Goal: Task Accomplishment & Management: Complete application form

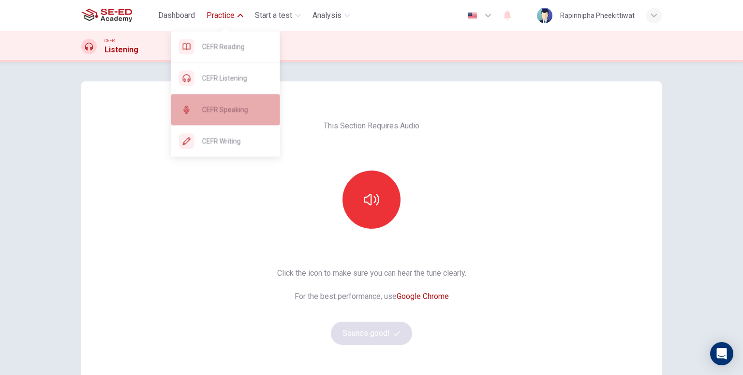
click at [225, 101] on div "CEFR Speaking" at bounding box center [225, 109] width 109 height 31
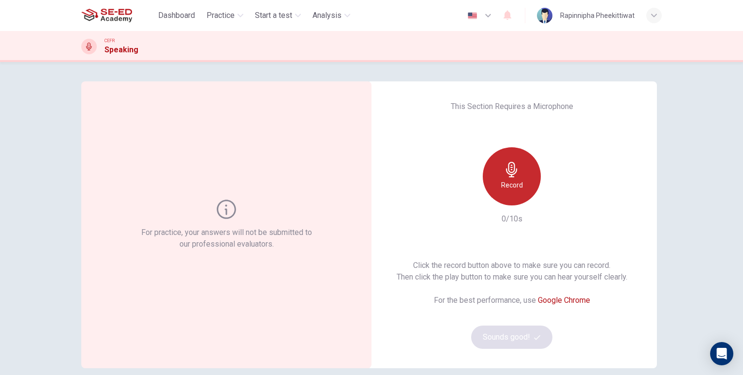
click at [524, 195] on div "Record" at bounding box center [512, 176] width 58 height 58
click at [515, 194] on div "Stop" at bounding box center [512, 176] width 58 height 58
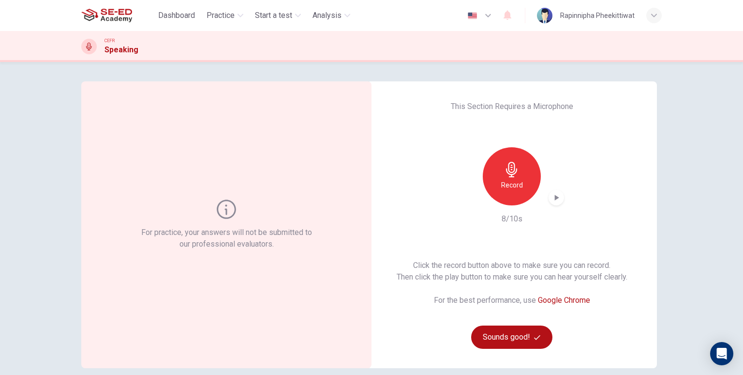
click at [557, 195] on icon "button" at bounding box center [557, 198] width 10 height 10
click at [502, 348] on button "Sounds good!" at bounding box center [511, 336] width 81 height 23
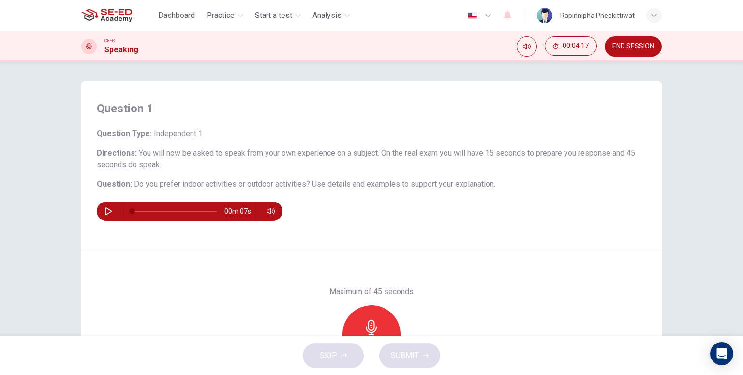
click at [594, 145] on div "Question Type : Independent 1 Directions : You will now be asked to speak from …" at bounding box center [372, 174] width 550 height 93
click at [110, 207] on button "button" at bounding box center [108, 210] width 15 height 19
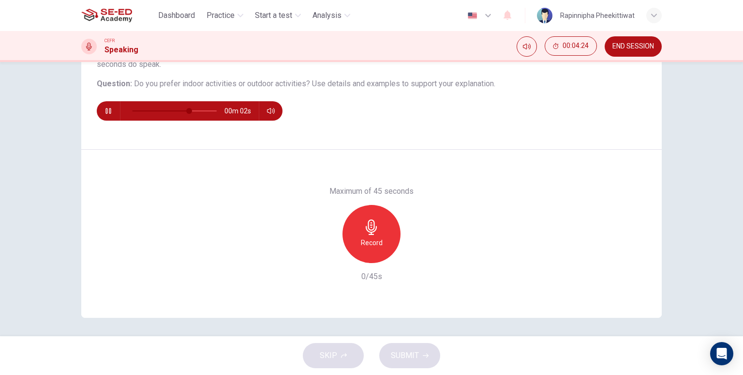
scroll to position [101, 0]
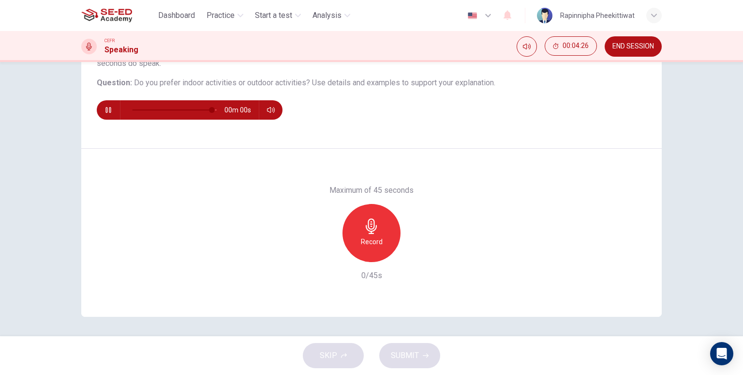
type input "0"
click at [382, 241] on div "Record" at bounding box center [372, 233] width 58 height 58
click at [382, 241] on div "Stop" at bounding box center [372, 233] width 58 height 58
click at [415, 251] on icon "button" at bounding box center [416, 254] width 10 height 10
click at [324, 256] on icon "button" at bounding box center [327, 254] width 9 height 9
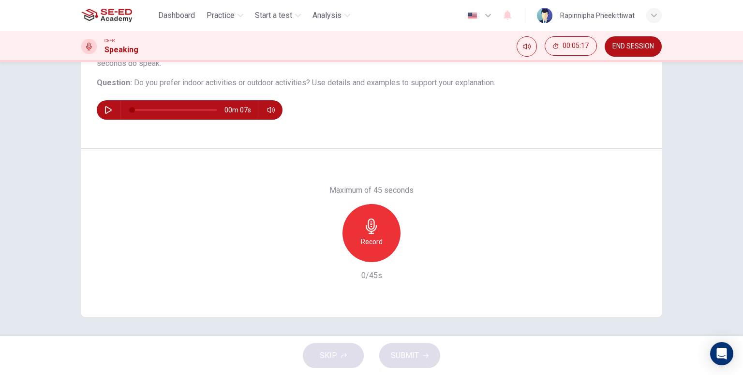
click at [369, 255] on div "Record" at bounding box center [372, 233] width 58 height 58
click at [370, 254] on div "Stop" at bounding box center [372, 233] width 58 height 58
click at [421, 355] on button "SUBMIT" at bounding box center [409, 355] width 61 height 25
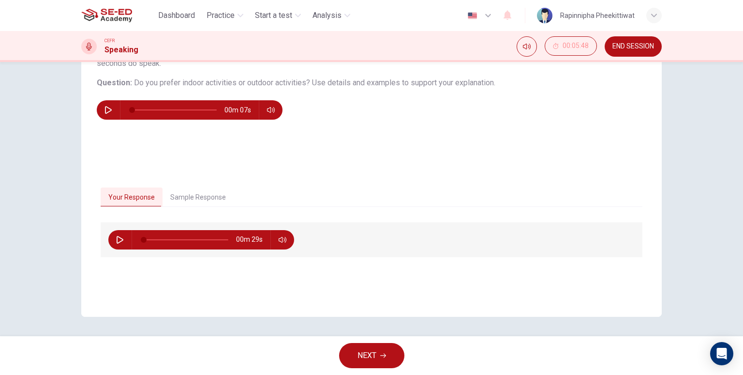
click at [171, 197] on button "Sample Response" at bounding box center [198, 197] width 71 height 20
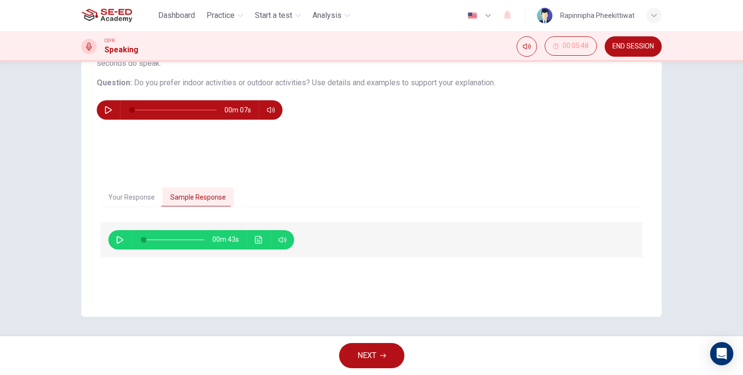
click at [118, 238] on icon "button" at bounding box center [120, 240] width 7 height 8
type input "88"
click at [147, 194] on button "Your Response" at bounding box center [132, 197] width 62 height 20
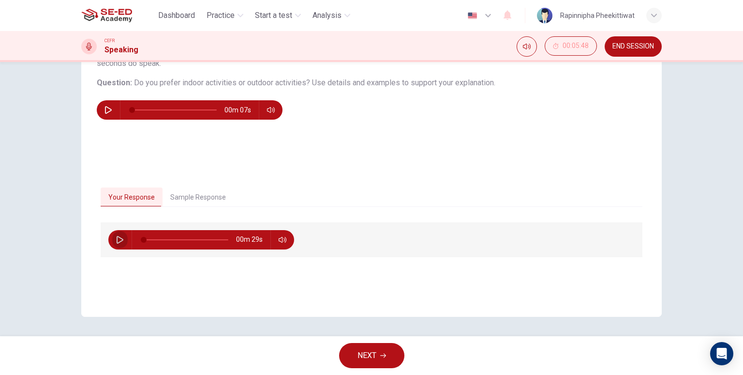
click at [119, 240] on icon "button" at bounding box center [120, 240] width 7 height 8
click at [177, 188] on button "Sample Response" at bounding box center [198, 197] width 71 height 20
type input "3"
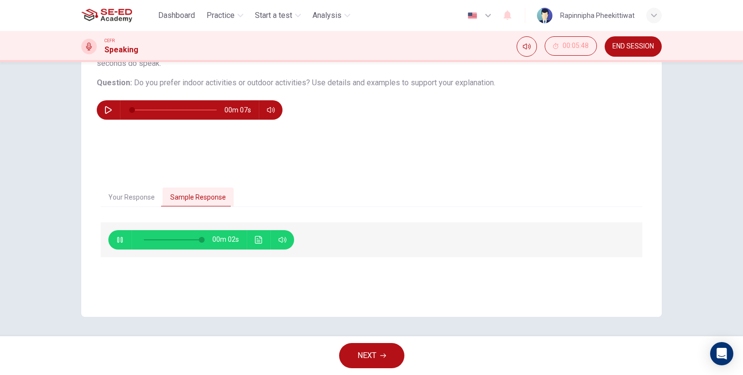
type input "97"
type input "7"
type input "0"
click at [118, 199] on button "Your Response" at bounding box center [132, 197] width 62 height 20
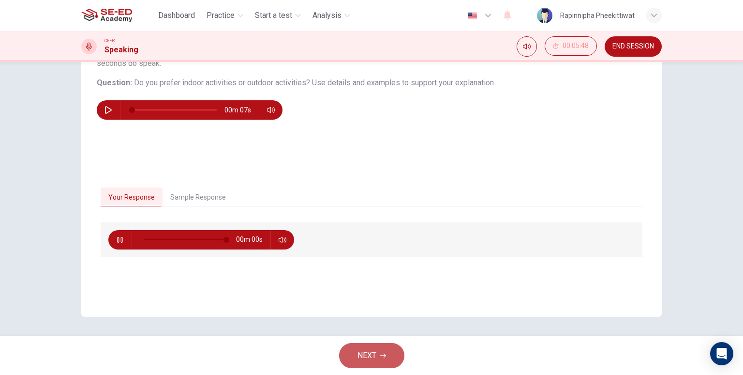
type input "0"
click at [379, 347] on button "NEXT" at bounding box center [371, 355] width 65 height 25
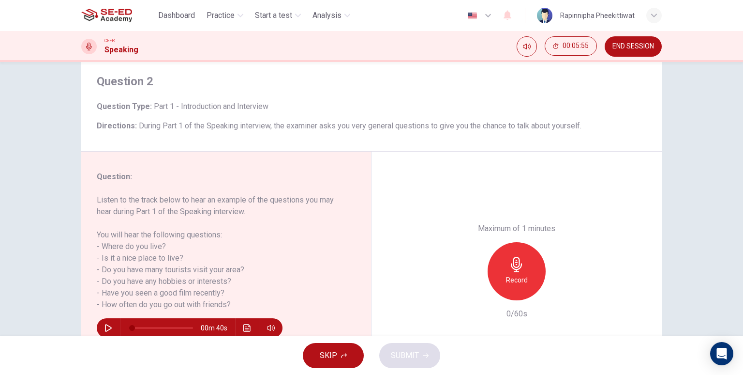
scroll to position [48, 0]
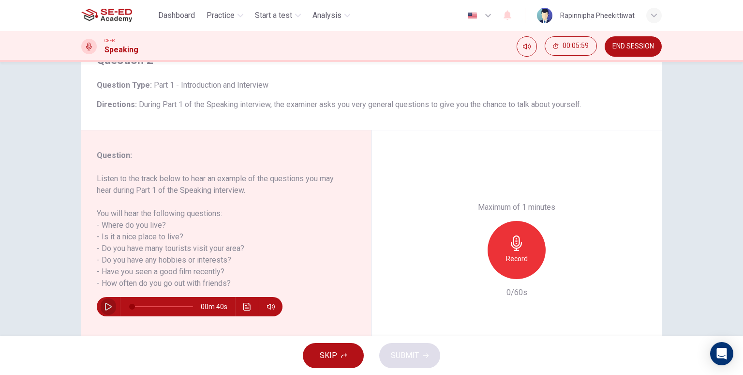
click at [101, 308] on button "button" at bounding box center [108, 306] width 15 height 19
type input "0"
click at [498, 257] on div "Record" at bounding box center [517, 250] width 58 height 58
click at [498, 257] on div "Stop" at bounding box center [517, 250] width 58 height 58
click at [414, 361] on span "SUBMIT" at bounding box center [405, 355] width 28 height 14
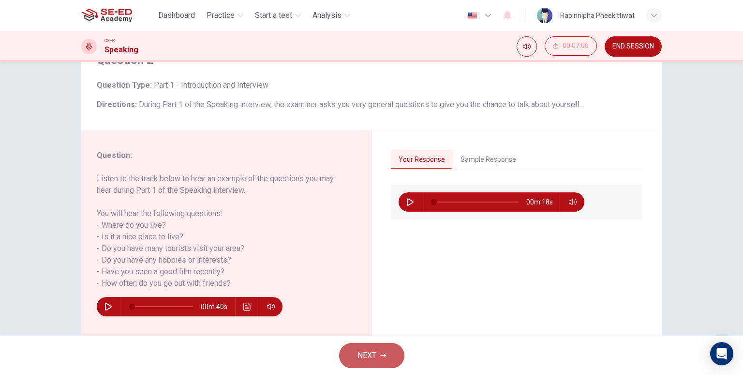
click at [379, 354] on button "NEXT" at bounding box center [371, 355] width 65 height 25
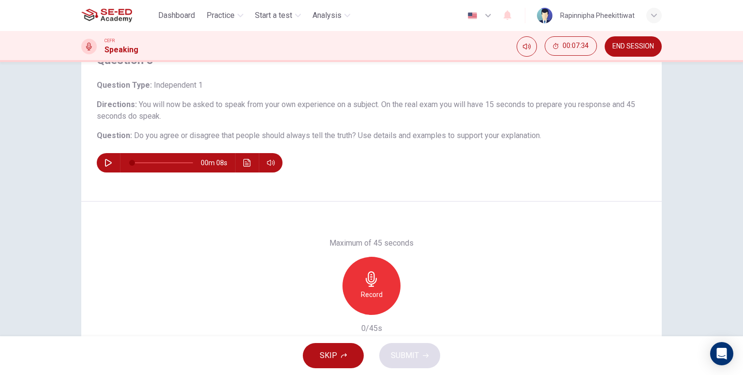
click at [108, 159] on icon "button" at bounding box center [109, 163] width 8 height 8
type input "0"
click at [373, 298] on h6 "Record" at bounding box center [372, 294] width 22 height 12
click at [373, 299] on h6 "Stop" at bounding box center [371, 294] width 15 height 12
click at [408, 305] on div "button" at bounding box center [415, 306] width 15 height 15
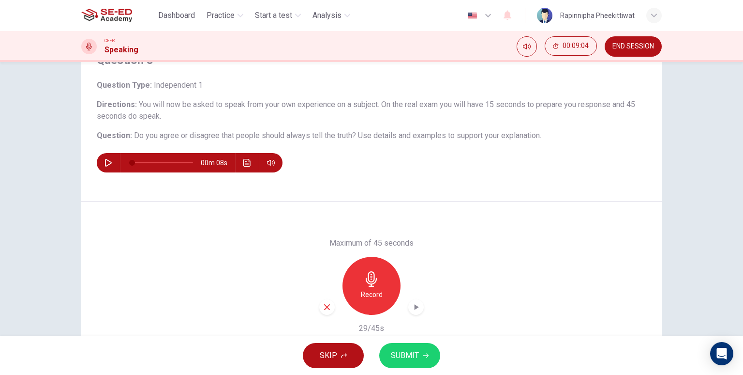
click at [418, 346] on button "SUBMIT" at bounding box center [409, 355] width 61 height 25
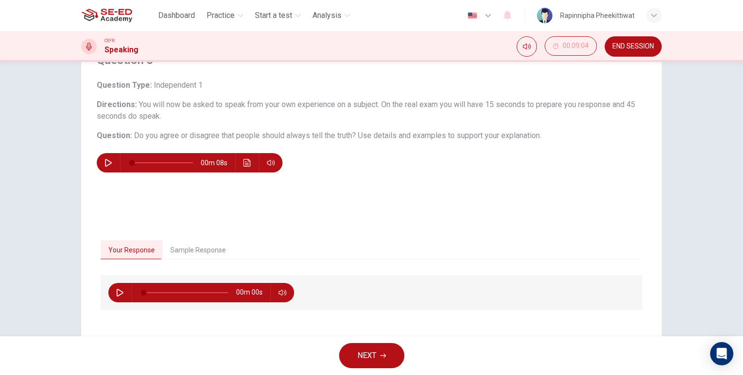
click at [188, 246] on button "Sample Response" at bounding box center [198, 250] width 71 height 20
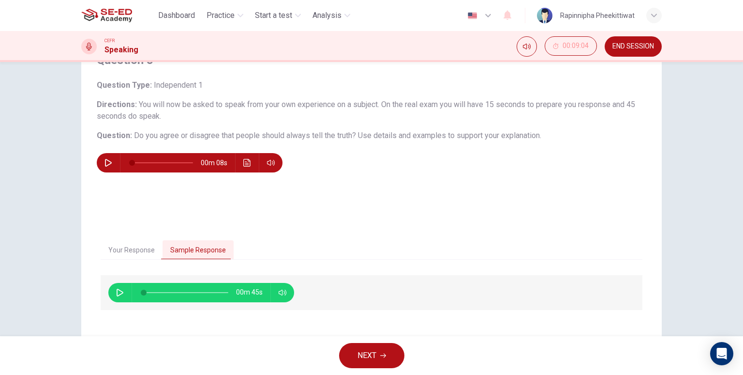
click at [118, 294] on icon "button" at bounding box center [120, 292] width 7 height 8
type input "0"
click at [379, 356] on button "NEXT" at bounding box center [371, 355] width 65 height 25
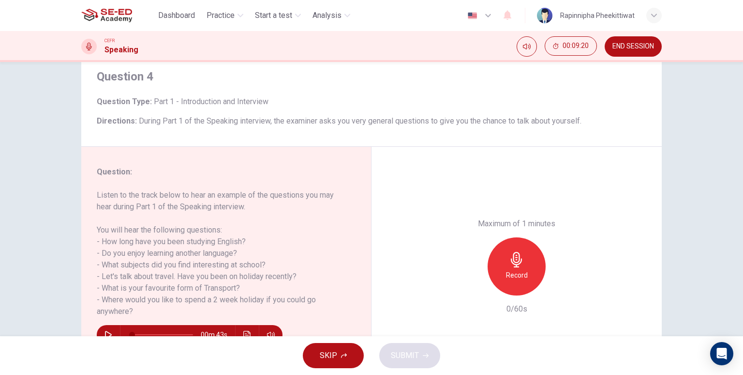
scroll to position [97, 0]
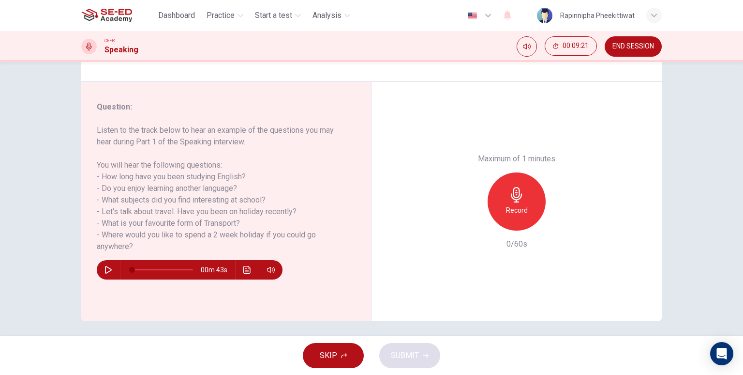
drag, startPoint x: 495, startPoint y: 206, endPoint x: 499, endPoint y: 199, distance: 8.1
click at [497, 202] on div "Record" at bounding box center [517, 201] width 105 height 58
click at [506, 199] on div "Record" at bounding box center [517, 201] width 58 height 58
click at [516, 220] on div "Stop" at bounding box center [517, 201] width 58 height 58
drag, startPoint x: 566, startPoint y: 226, endPoint x: 561, endPoint y: 225, distance: 5.1
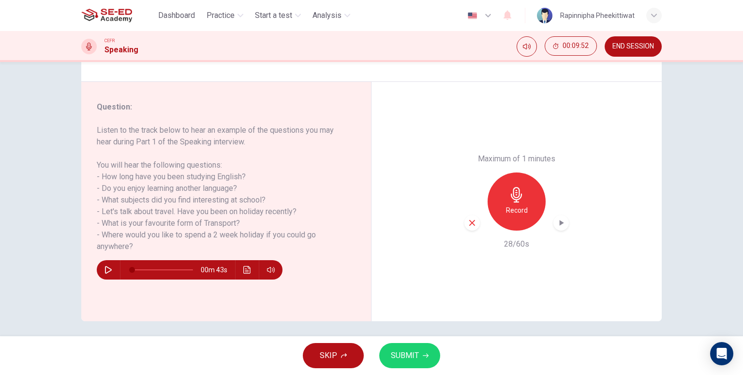
click at [566, 226] on div "Record" at bounding box center [517, 201] width 105 height 58
click at [559, 225] on icon "button" at bounding box center [561, 223] width 10 height 10
click at [405, 349] on span "SUBMIT" at bounding box center [405, 355] width 28 height 14
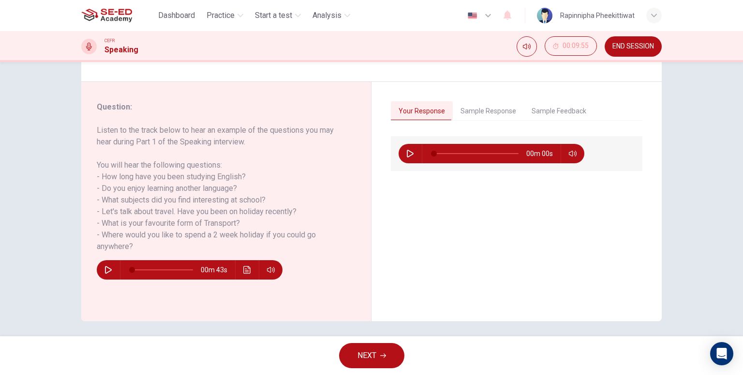
drag, startPoint x: 406, startPoint y: 347, endPoint x: 399, endPoint y: 349, distance: 7.2
click at [406, 347] on div "NEXT" at bounding box center [371, 355] width 743 height 39
click at [397, 349] on button "NEXT" at bounding box center [371, 355] width 65 height 25
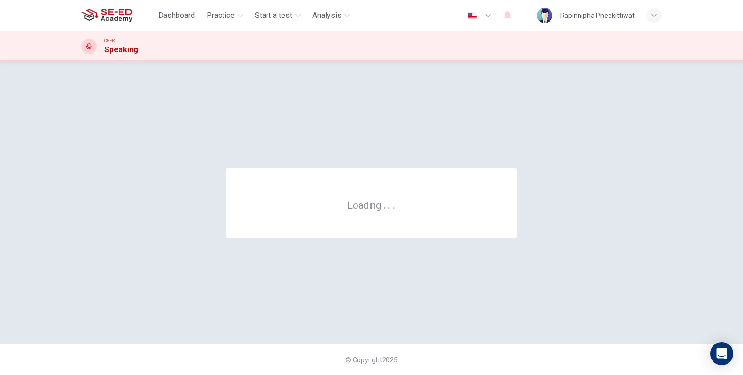
scroll to position [0, 0]
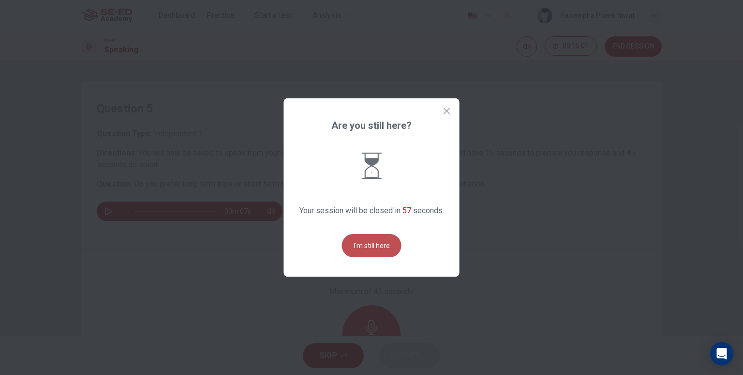
click at [380, 252] on button "I'm still here" at bounding box center [372, 245] width 60 height 23
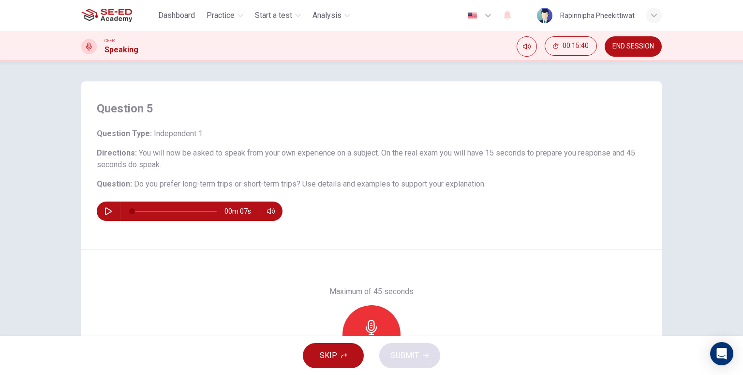
scroll to position [97, 0]
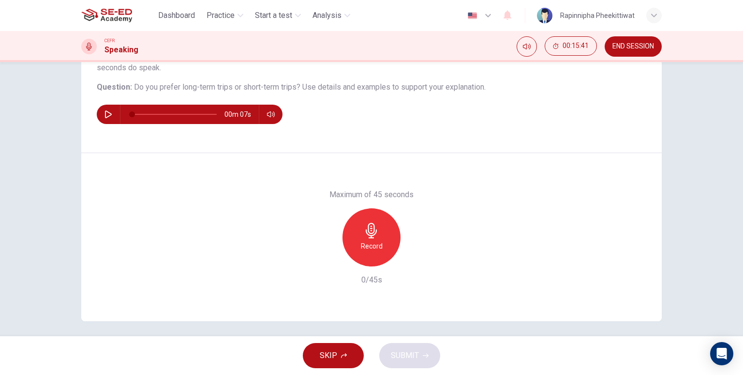
click at [367, 213] on div "Record" at bounding box center [372, 237] width 58 height 58
click at [374, 223] on icon "button" at bounding box center [371, 230] width 15 height 15
click at [420, 261] on div "button" at bounding box center [415, 258] width 15 height 15
click at [418, 347] on button "SUBMIT" at bounding box center [409, 355] width 61 height 25
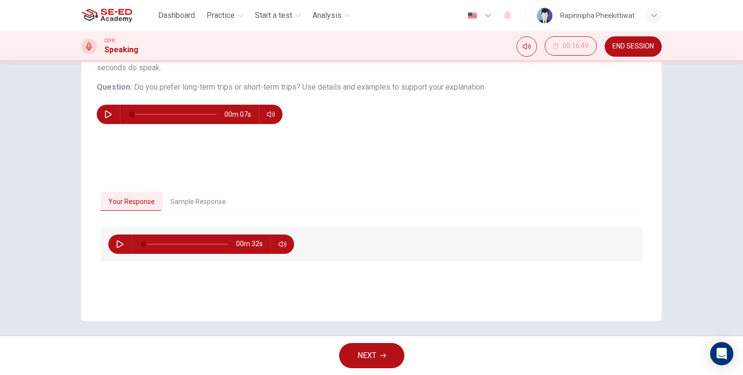
click at [361, 360] on span "NEXT" at bounding box center [367, 355] width 19 height 14
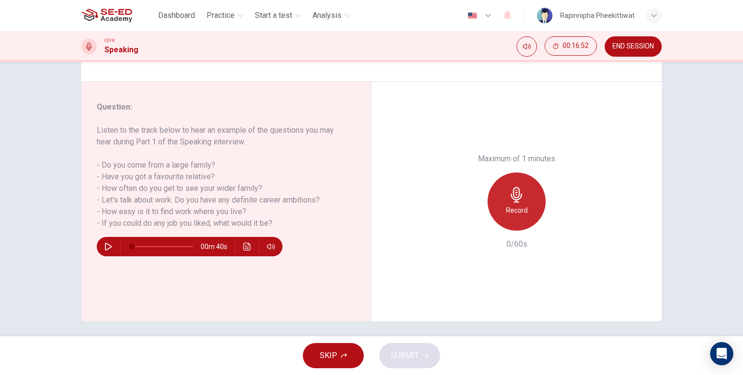
click at [513, 205] on h6 "Record" at bounding box center [517, 210] width 22 height 12
click at [495, 202] on div "Stop" at bounding box center [517, 201] width 58 height 58
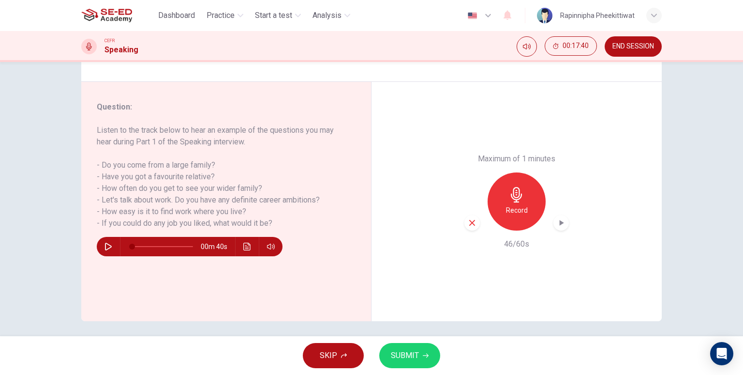
click at [400, 359] on span "SUBMIT" at bounding box center [405, 355] width 28 height 14
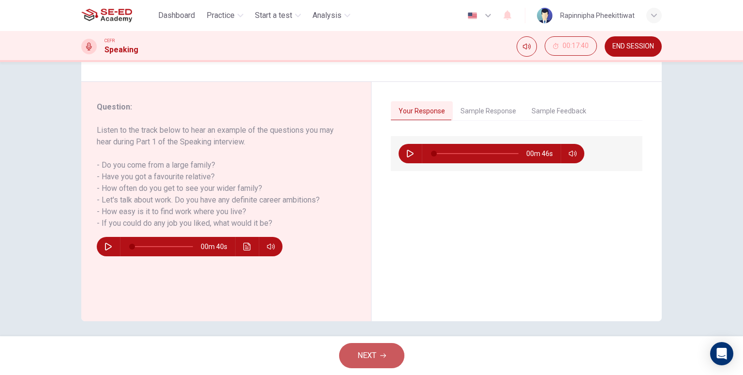
click at [385, 363] on button "NEXT" at bounding box center [371, 355] width 65 height 25
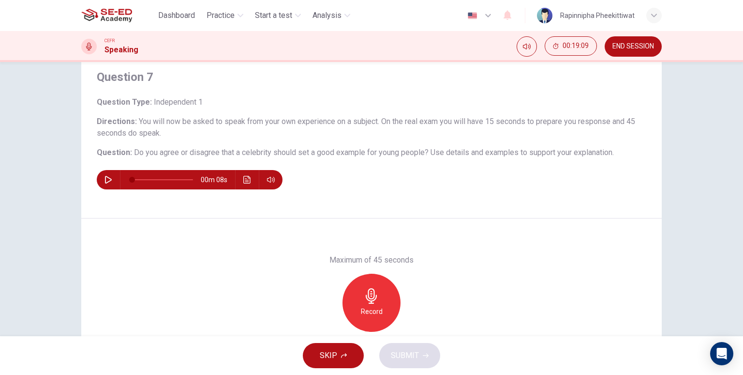
scroll to position [48, 0]
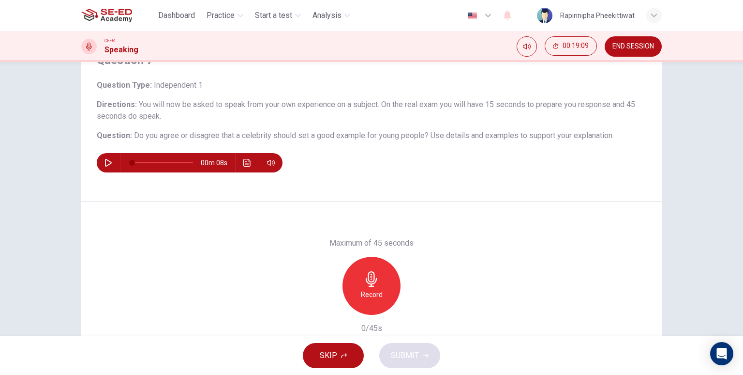
click at [352, 277] on div "Record" at bounding box center [372, 285] width 58 height 58
click at [348, 277] on div "Stop" at bounding box center [372, 285] width 58 height 58
click at [411, 311] on icon "button" at bounding box center [416, 307] width 10 height 10
click at [417, 307] on icon "button" at bounding box center [416, 307] width 10 height 10
click at [423, 352] on icon "button" at bounding box center [426, 355] width 6 height 6
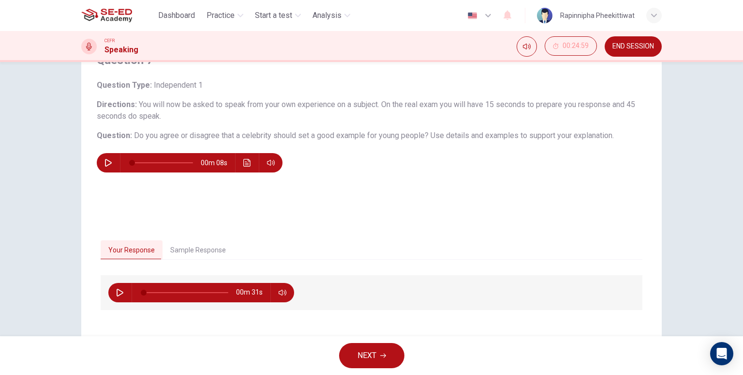
click at [352, 347] on button "NEXT" at bounding box center [371, 355] width 65 height 25
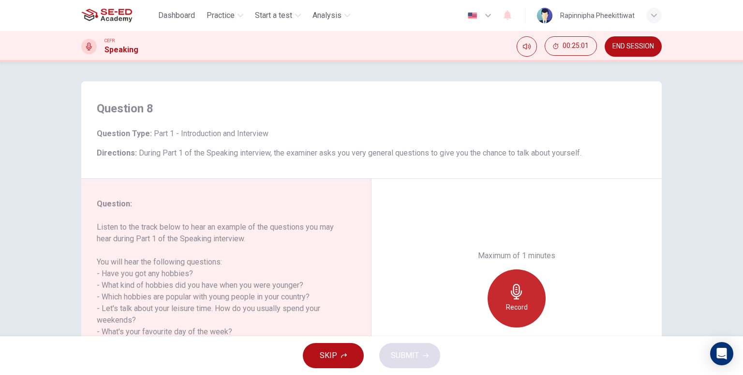
click at [527, 291] on div "Record" at bounding box center [517, 298] width 58 height 58
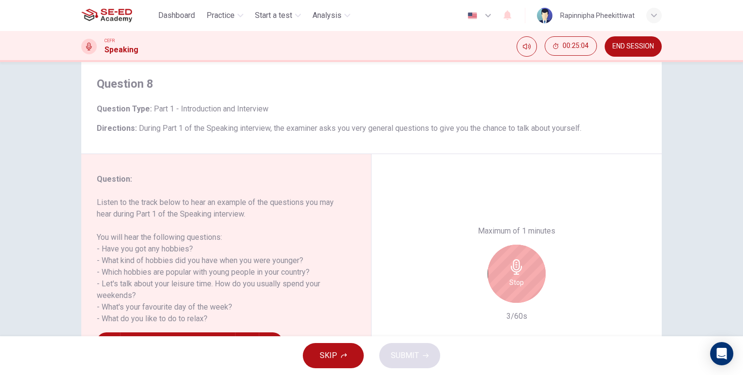
scroll to position [48, 0]
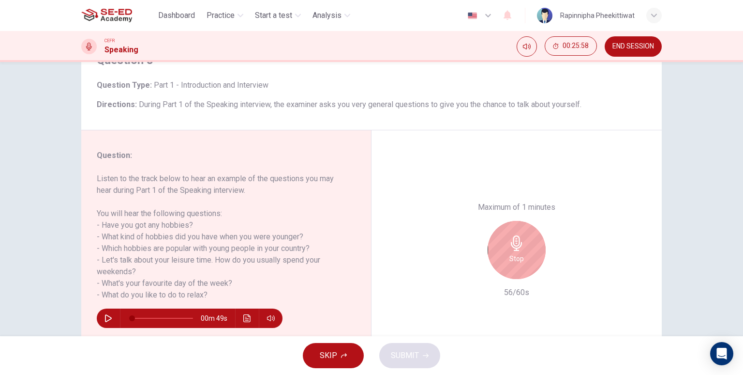
click at [525, 269] on div "Stop" at bounding box center [517, 250] width 58 height 58
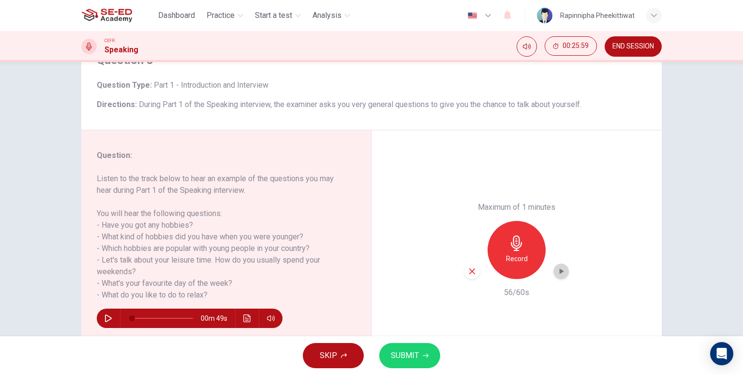
click at [556, 270] on icon "button" at bounding box center [561, 271] width 10 height 10
click at [410, 359] on span "SUBMIT" at bounding box center [405, 355] width 28 height 14
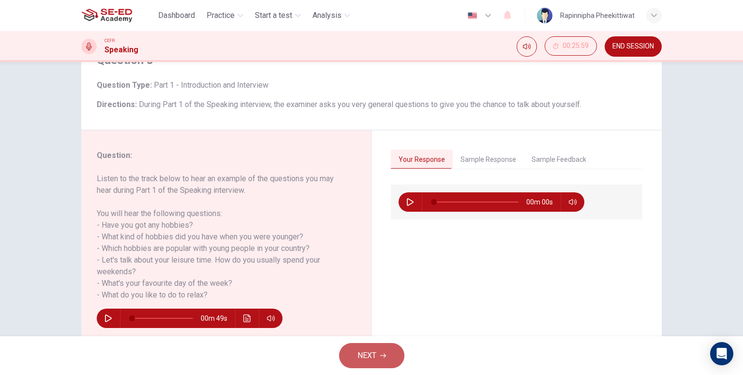
click at [380, 351] on button "NEXT" at bounding box center [371, 355] width 65 height 25
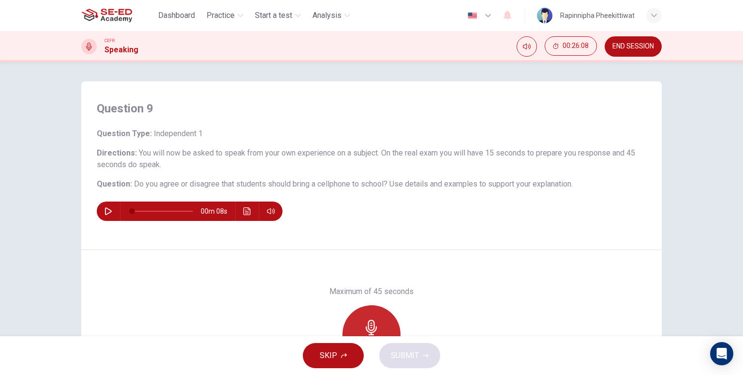
click at [366, 328] on icon "button" at bounding box center [371, 326] width 11 height 15
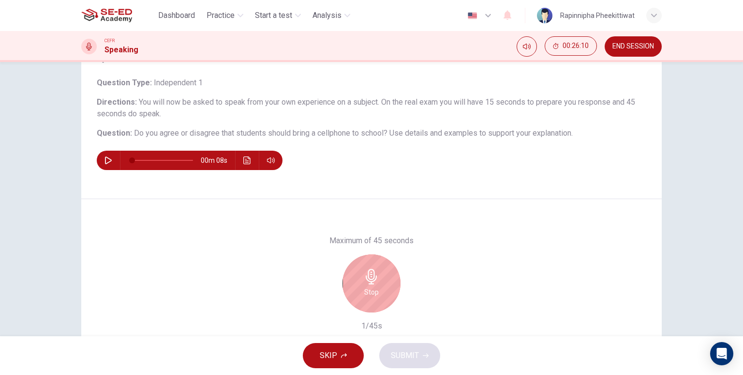
scroll to position [97, 0]
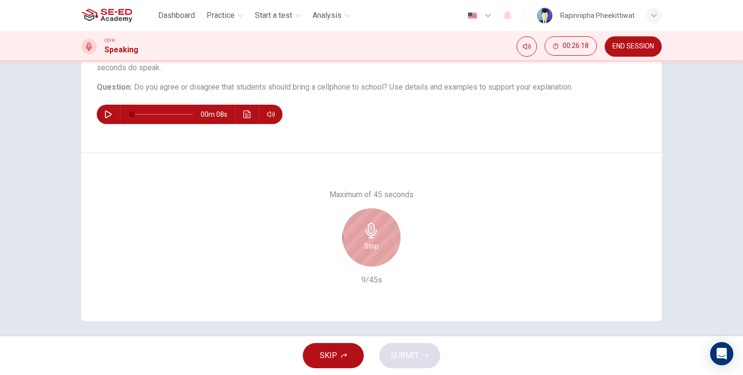
click at [383, 235] on div "Stop" at bounding box center [372, 237] width 58 height 58
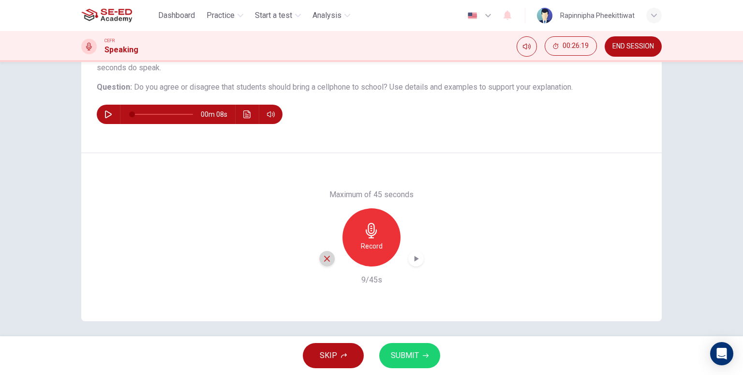
click at [319, 256] on div "button" at bounding box center [326, 258] width 15 height 15
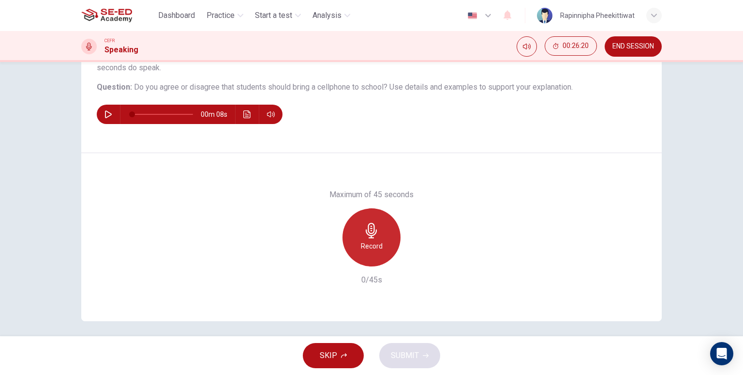
click at [379, 241] on div "Record" at bounding box center [372, 237] width 58 height 58
click at [376, 253] on div "Stop" at bounding box center [372, 237] width 58 height 58
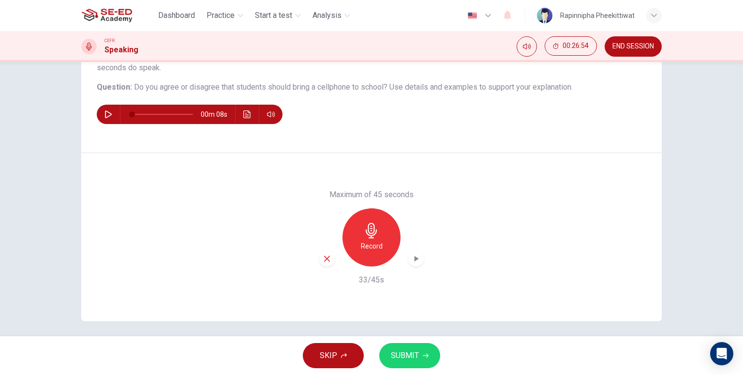
click at [329, 265] on div "Record" at bounding box center [371, 237] width 105 height 58
click at [328, 261] on icon "button" at bounding box center [327, 258] width 9 height 9
click at [370, 248] on h6 "Record" at bounding box center [372, 246] width 22 height 12
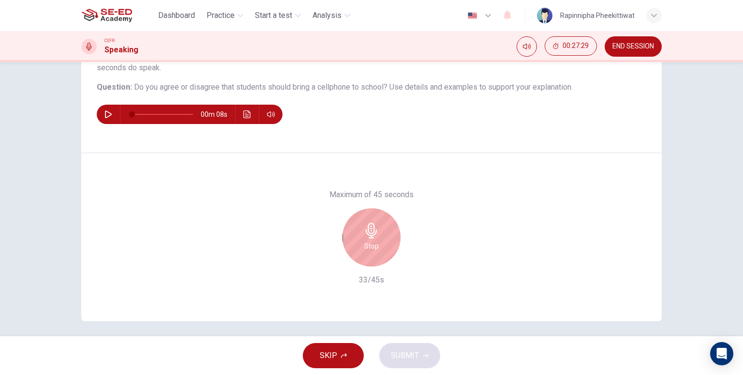
click at [369, 250] on h6 "Stop" at bounding box center [371, 246] width 15 height 12
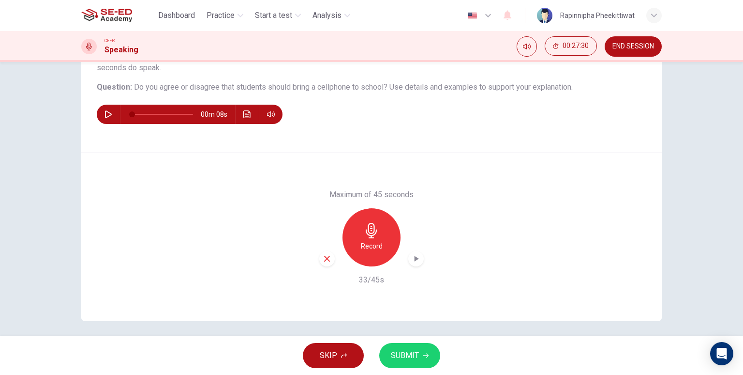
click at [411, 257] on icon "button" at bounding box center [416, 259] width 10 height 10
click at [421, 343] on button "SUBMIT" at bounding box center [409, 355] width 61 height 25
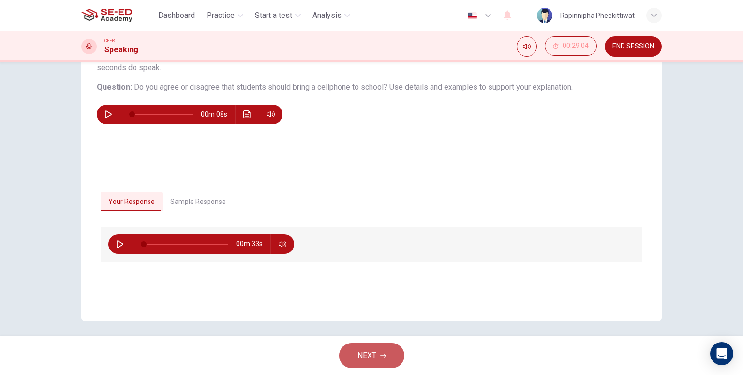
click at [390, 354] on button "NEXT" at bounding box center [371, 355] width 65 height 25
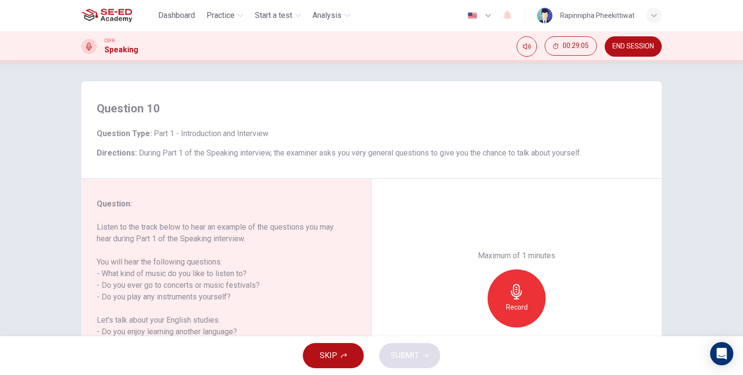
click at [546, 308] on div "Record" at bounding box center [517, 298] width 105 height 58
click at [525, 310] on h6 "Record" at bounding box center [517, 307] width 22 height 12
click at [502, 316] on div "Stop" at bounding box center [517, 298] width 58 height 58
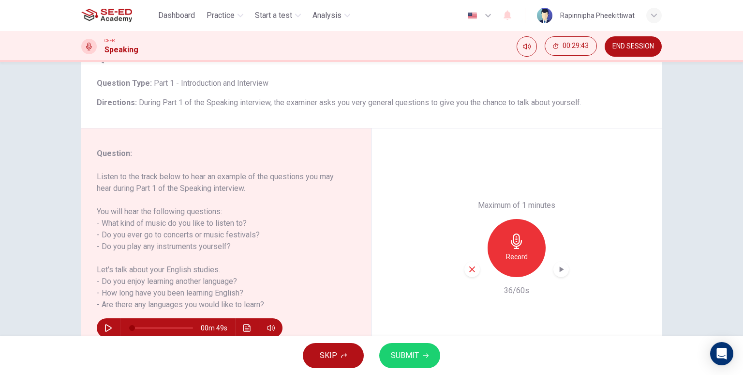
scroll to position [101, 0]
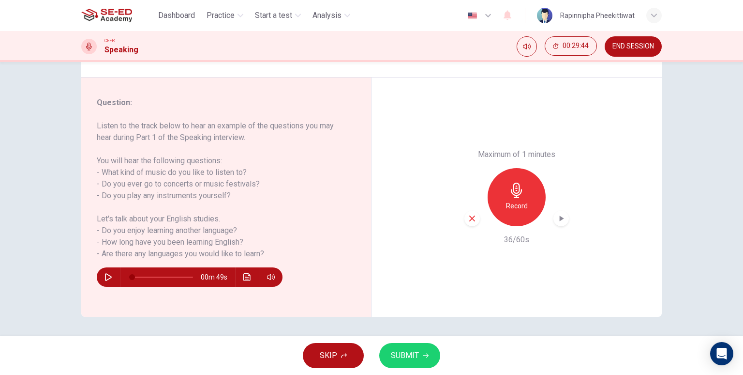
click at [569, 219] on div "Maximum of 1 minutes Record 36/60s" at bounding box center [517, 196] width 290 height 239
drag, startPoint x: 428, startPoint y: 372, endPoint x: 427, endPoint y: 361, distance: 10.7
click at [427, 372] on div "SKIP SUBMIT" at bounding box center [371, 355] width 743 height 39
click at [428, 360] on button "SUBMIT" at bounding box center [409, 355] width 61 height 25
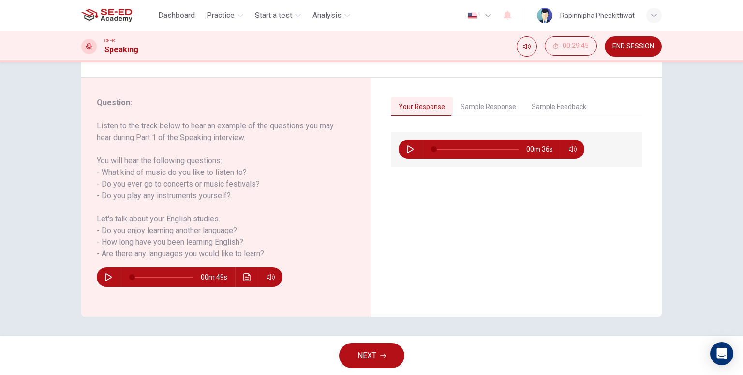
click at [363, 330] on div "Question 10 Question Type : Part 1 - Introduction and Interview Directions : Du…" at bounding box center [371, 199] width 743 height 274
click at [374, 364] on button "NEXT" at bounding box center [371, 355] width 65 height 25
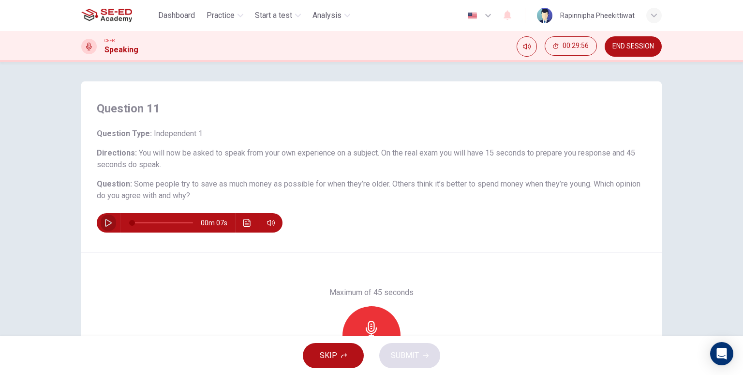
click at [105, 225] on icon "button" at bounding box center [109, 223] width 8 height 8
type input "0"
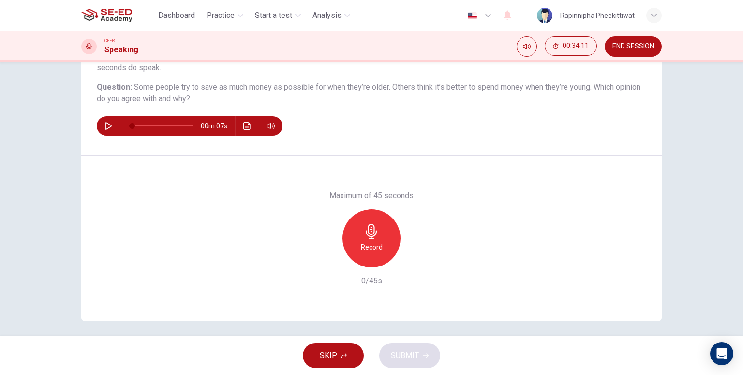
scroll to position [101, 0]
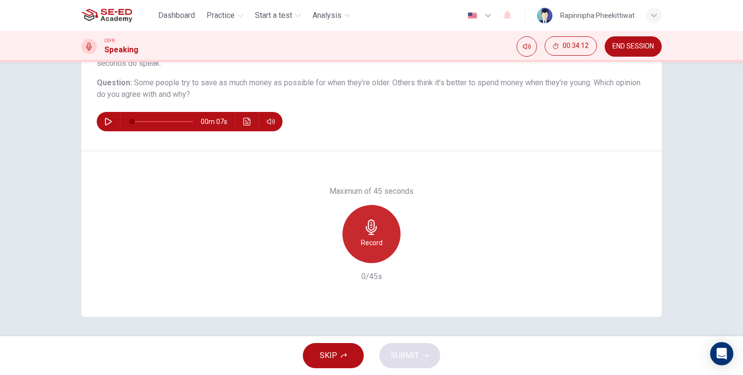
click at [389, 237] on div "Record" at bounding box center [372, 234] width 58 height 58
click at [389, 237] on div "Stop" at bounding box center [372, 234] width 58 height 58
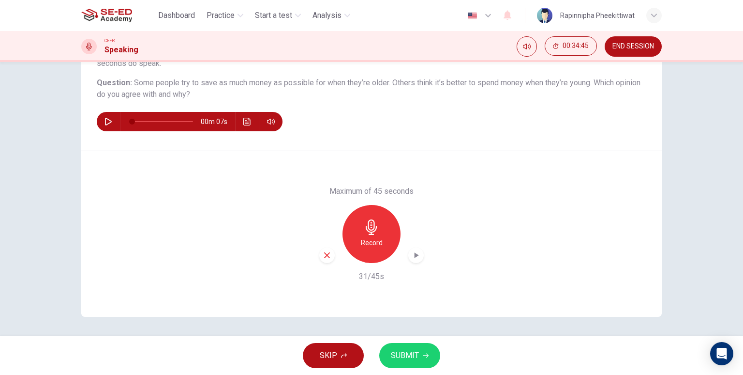
click at [416, 256] on icon "button" at bounding box center [416, 255] width 10 height 10
click at [324, 253] on icon "button" at bounding box center [327, 255] width 9 height 9
click at [375, 242] on h6 "Record" at bounding box center [372, 243] width 22 height 12
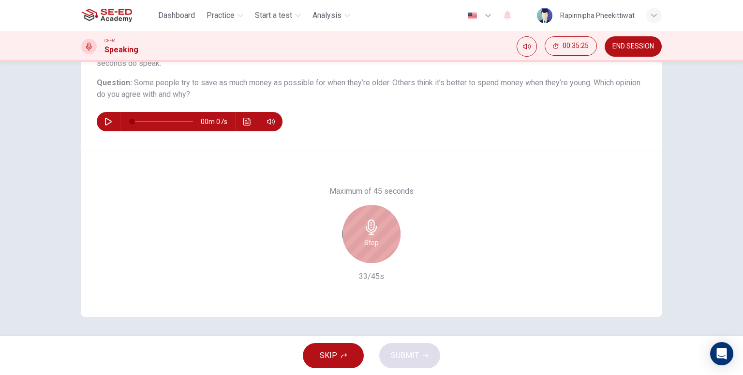
click at [374, 244] on h6 "Stop" at bounding box center [371, 243] width 15 height 12
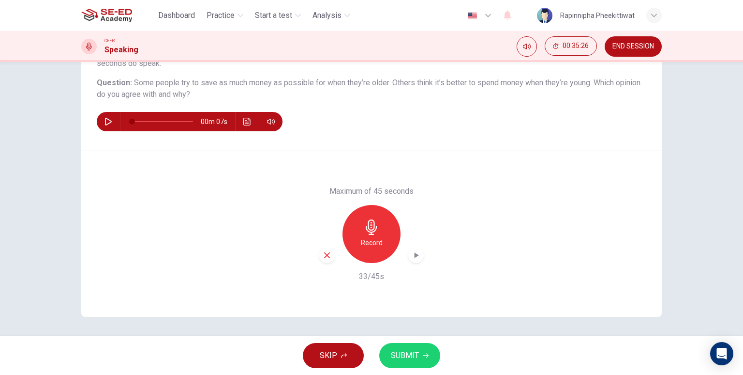
click at [415, 252] on icon "button" at bounding box center [416, 255] width 10 height 10
click at [428, 365] on button "SUBMIT" at bounding box center [409, 355] width 61 height 25
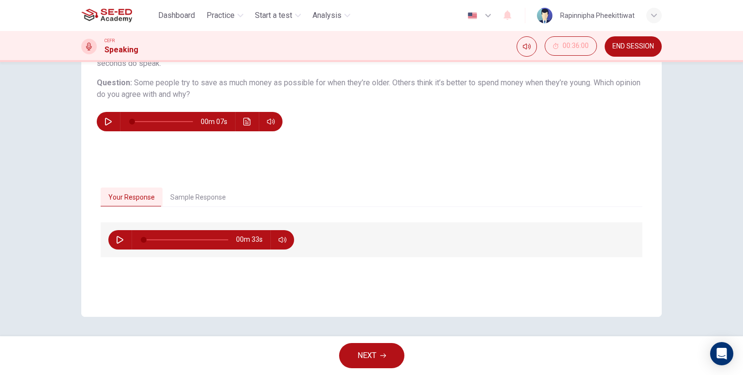
click at [387, 356] on button "NEXT" at bounding box center [371, 355] width 65 height 25
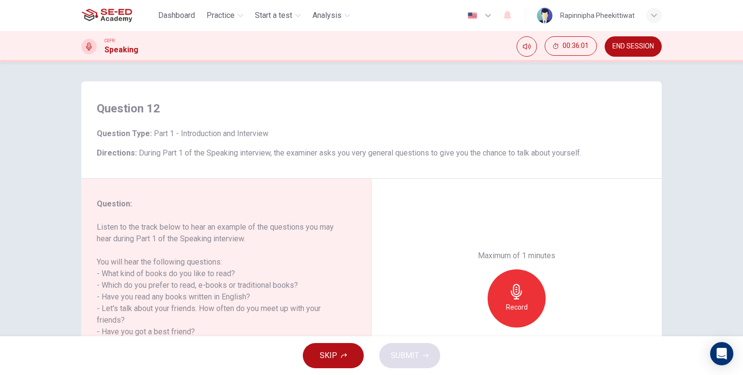
click at [525, 297] on div "Record" at bounding box center [517, 298] width 58 height 58
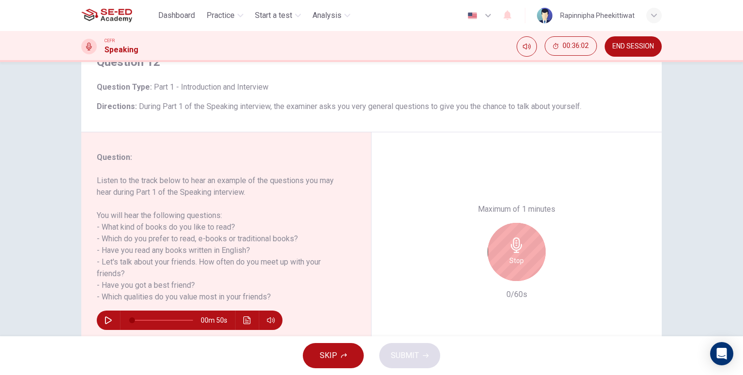
scroll to position [48, 0]
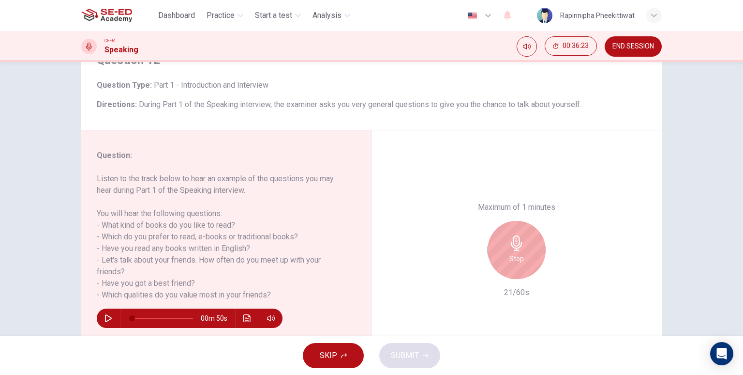
click at [515, 243] on icon "button" at bounding box center [516, 242] width 15 height 15
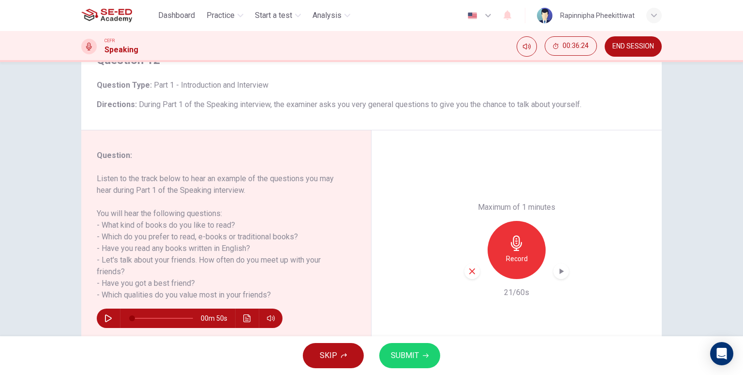
click at [461, 273] on div "Maximum of 1 minutes Record 21/60s" at bounding box center [517, 249] width 290 height 239
click at [469, 271] on icon "button" at bounding box center [472, 271] width 6 height 6
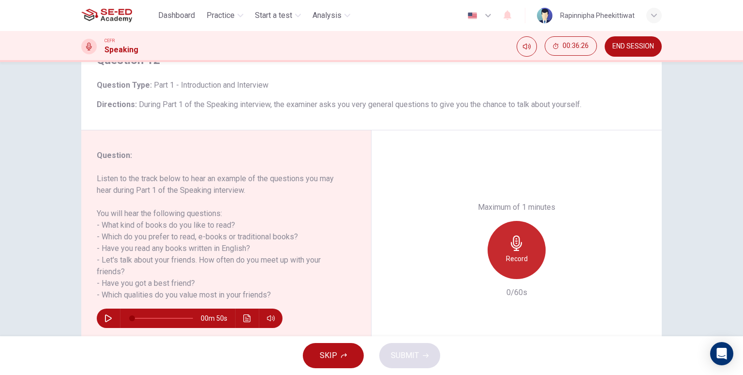
click at [521, 260] on h6 "Record" at bounding box center [517, 259] width 22 height 12
click at [520, 262] on h6 "Stop" at bounding box center [517, 259] width 15 height 12
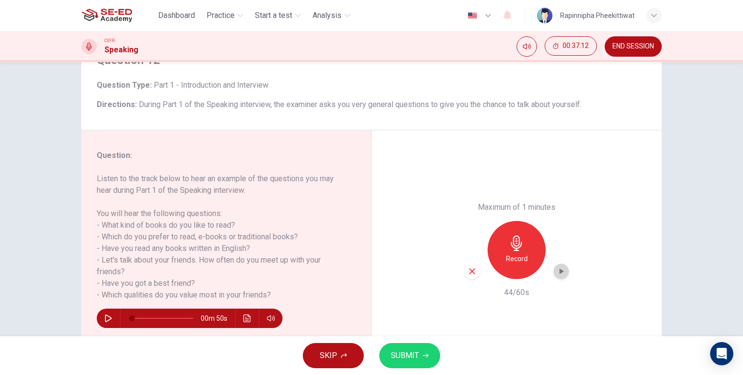
click at [560, 270] on icon "button" at bounding box center [562, 271] width 4 height 6
click at [428, 359] on button "SUBMIT" at bounding box center [409, 355] width 61 height 25
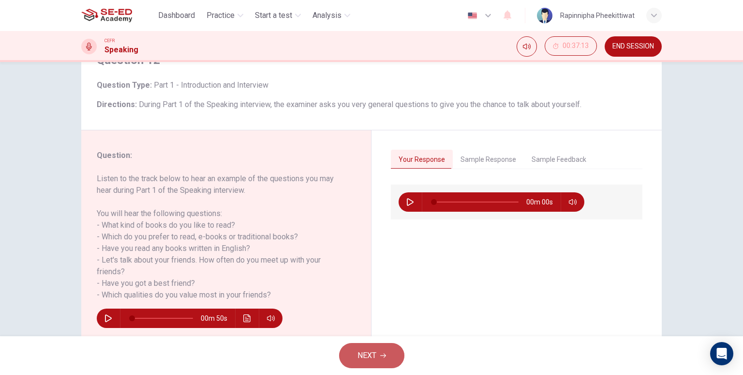
click at [391, 354] on button "NEXT" at bounding box center [371, 355] width 65 height 25
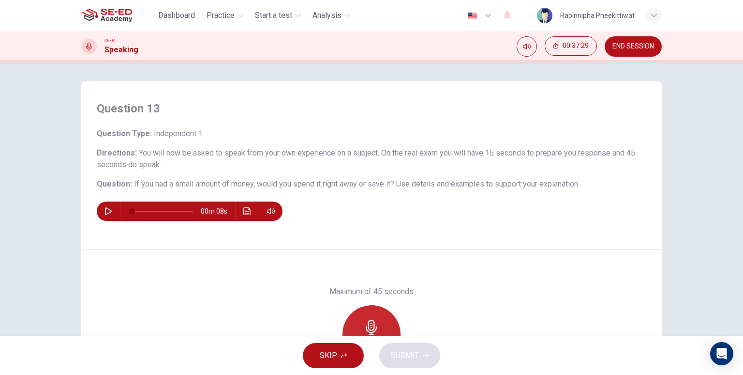
click at [389, 332] on div "Record" at bounding box center [372, 334] width 58 height 58
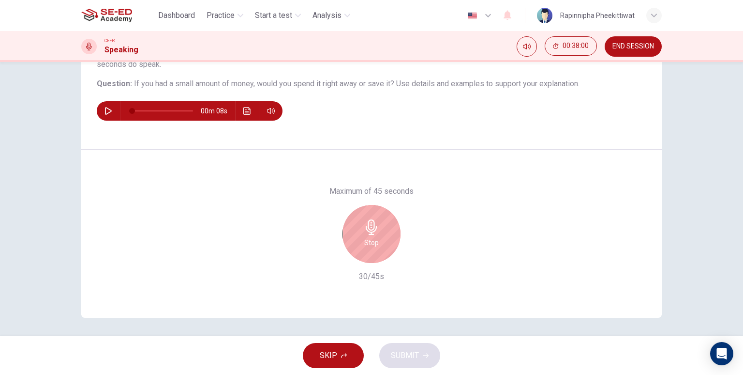
scroll to position [101, 0]
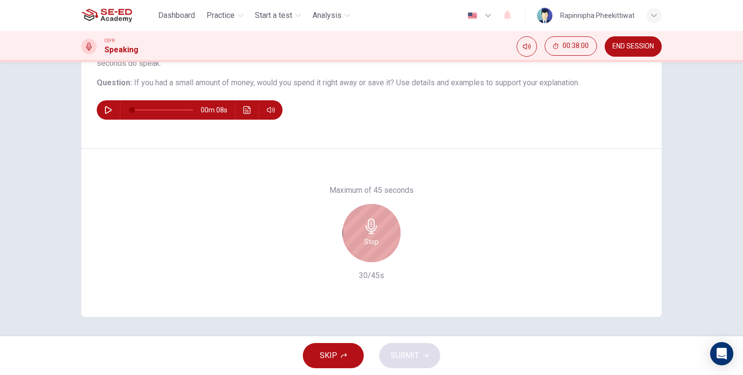
click at [381, 256] on div "Stop" at bounding box center [372, 233] width 58 height 58
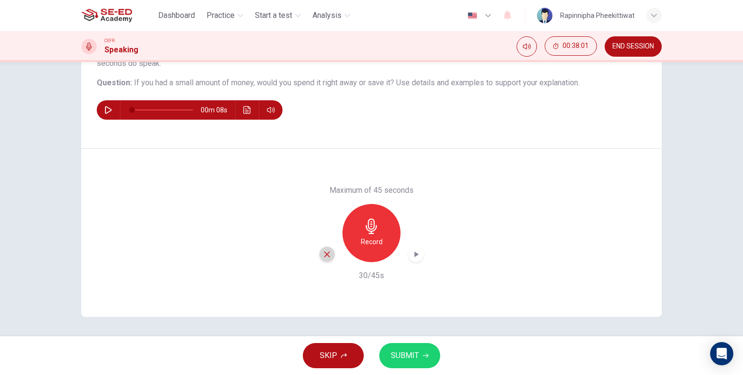
click at [327, 251] on icon "button" at bounding box center [327, 254] width 6 height 6
click at [388, 235] on div "Record" at bounding box center [372, 233] width 58 height 58
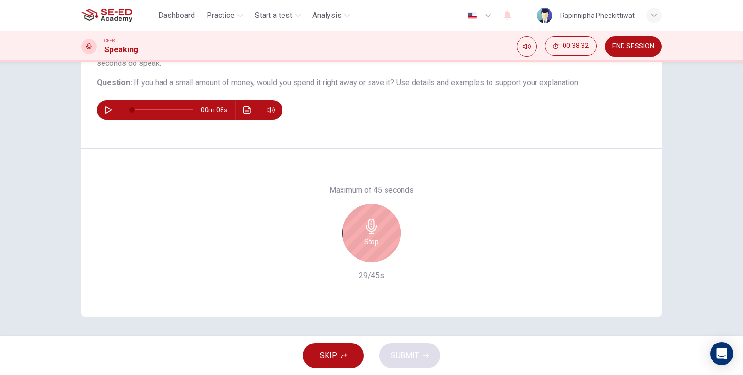
click at [393, 243] on div "Stop" at bounding box center [372, 233] width 58 height 58
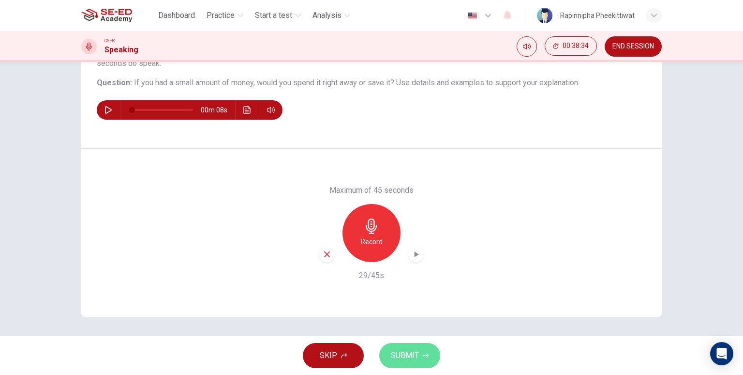
click at [426, 359] on button "SUBMIT" at bounding box center [409, 355] width 61 height 25
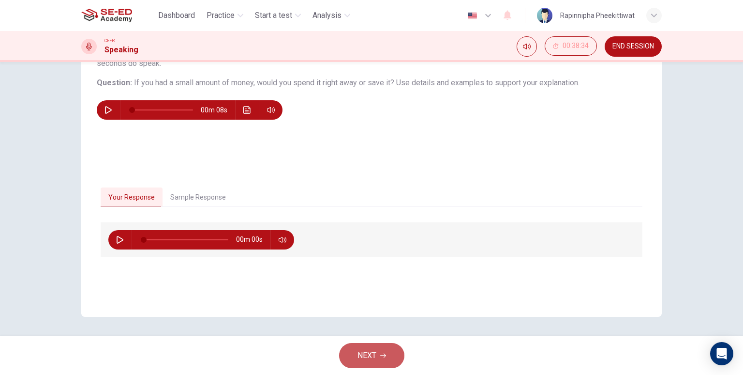
click at [391, 359] on button "NEXT" at bounding box center [371, 355] width 65 height 25
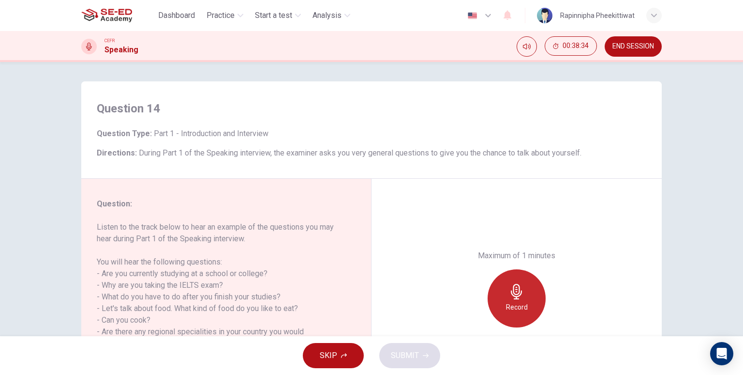
click at [522, 311] on h6 "Record" at bounding box center [517, 307] width 22 height 12
click at [519, 306] on h6 "Stop" at bounding box center [517, 307] width 15 height 12
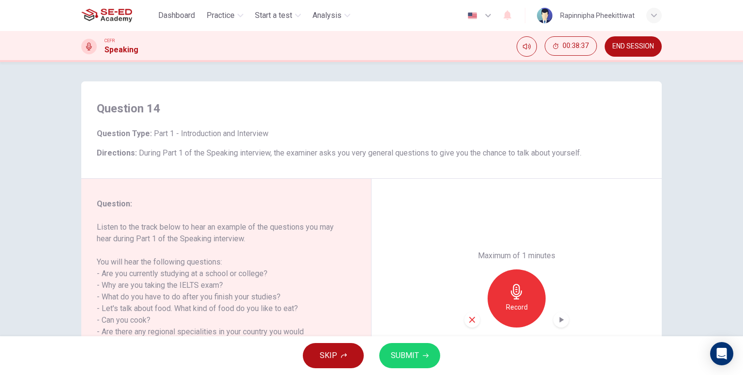
scroll to position [101, 0]
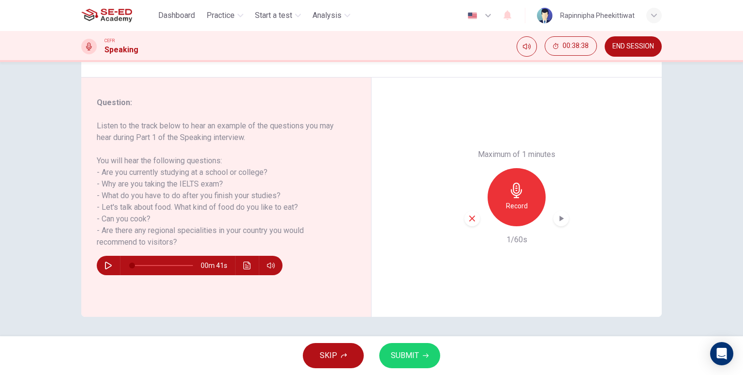
drag, startPoint x: 389, startPoint y: 368, endPoint x: 397, endPoint y: 363, distance: 9.4
click at [391, 367] on div "SKIP SUBMIT" at bounding box center [371, 355] width 743 height 39
click at [397, 362] on button "SUBMIT" at bounding box center [409, 355] width 61 height 25
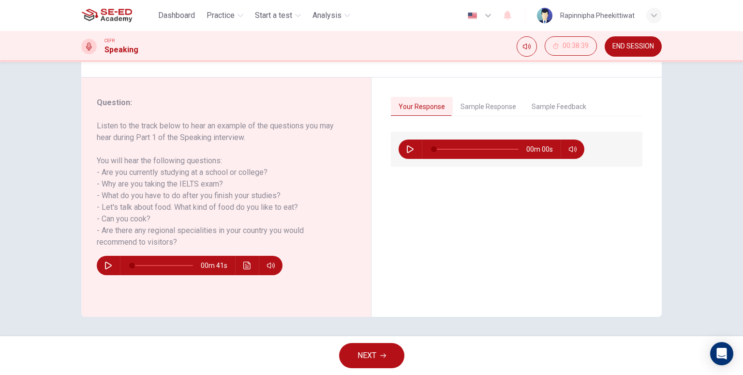
click at [416, 351] on div "NEXT" at bounding box center [371, 355] width 743 height 39
click at [401, 355] on button "NEXT" at bounding box center [371, 355] width 65 height 25
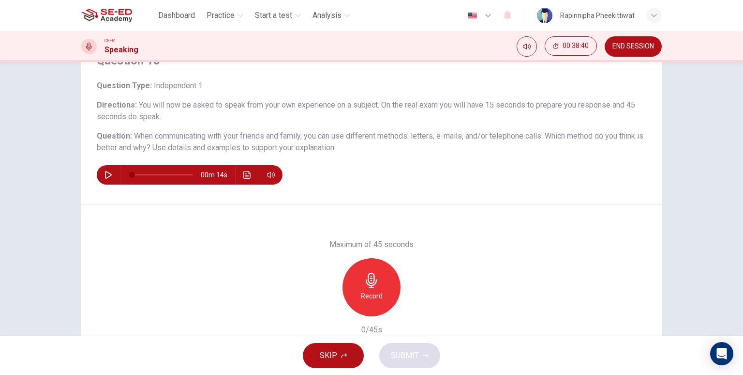
scroll to position [48, 0]
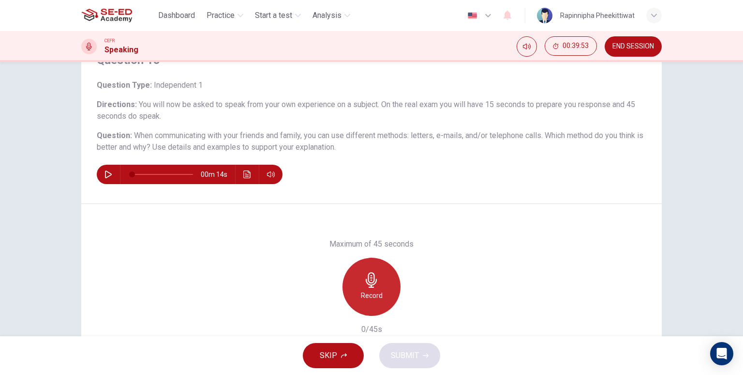
click at [373, 268] on div "Record" at bounding box center [372, 286] width 58 height 58
click at [380, 265] on div "Stop" at bounding box center [372, 286] width 58 height 58
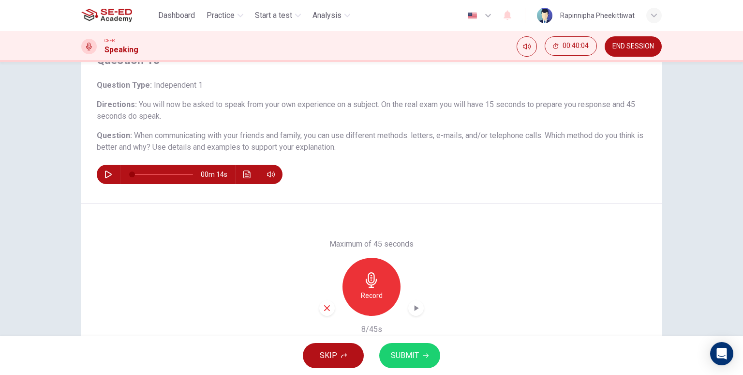
click at [327, 311] on icon "button" at bounding box center [327, 307] width 9 height 9
click at [358, 278] on div "Record" at bounding box center [372, 286] width 58 height 58
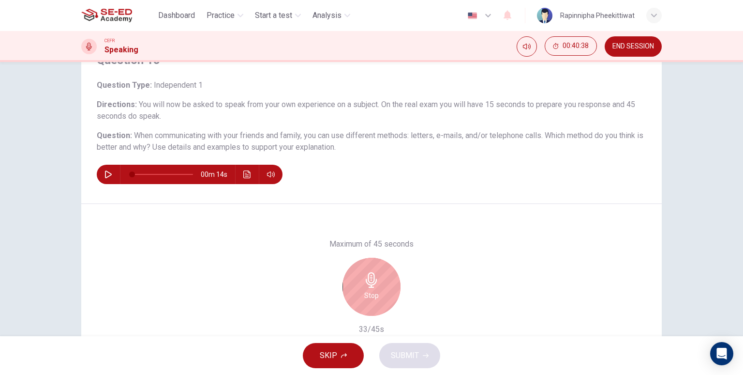
click at [389, 263] on div "Stop" at bounding box center [371, 286] width 105 height 58
click at [385, 267] on div "Stop" at bounding box center [372, 286] width 58 height 58
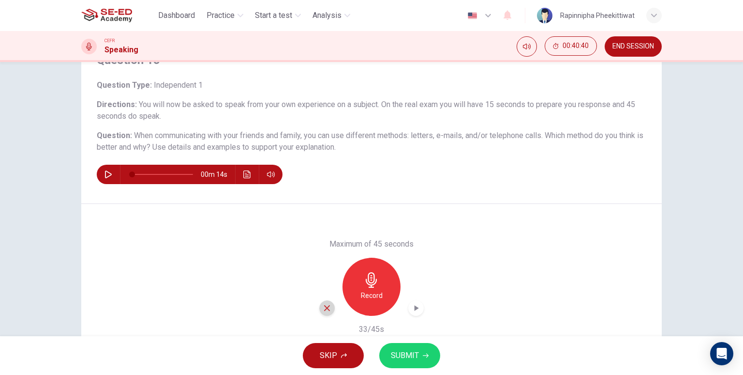
click at [329, 312] on div "button" at bounding box center [326, 307] width 15 height 15
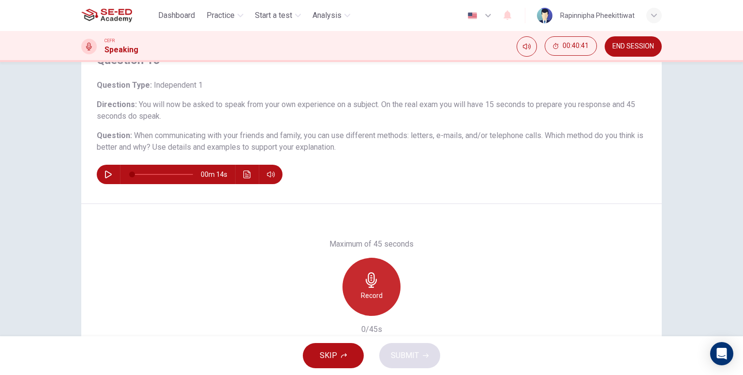
click at [387, 279] on div "Record" at bounding box center [372, 286] width 58 height 58
click at [379, 298] on div "Stop" at bounding box center [372, 286] width 58 height 58
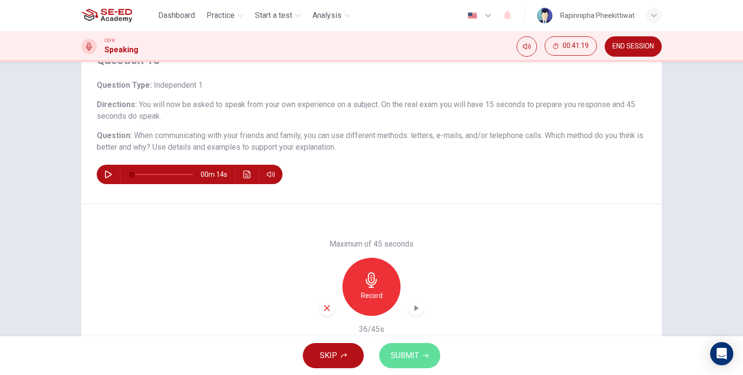
click at [397, 353] on span "SUBMIT" at bounding box center [405, 355] width 28 height 14
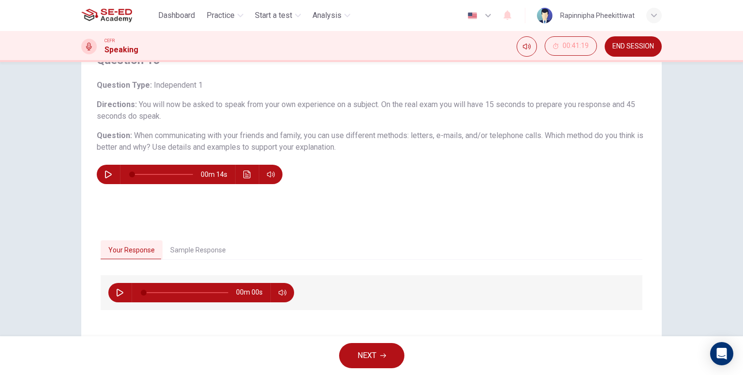
click at [386, 348] on button "NEXT" at bounding box center [371, 355] width 65 height 25
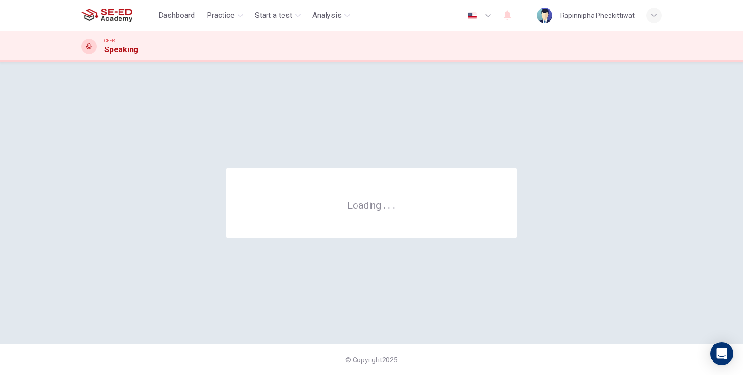
scroll to position [0, 0]
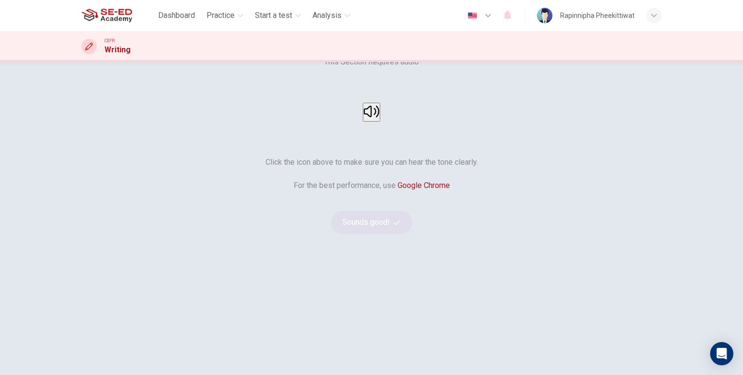
scroll to position [48, 0]
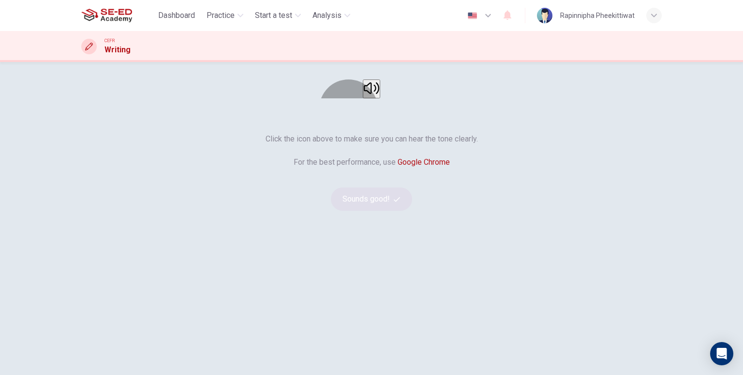
click at [363, 98] on button "button" at bounding box center [371, 88] width 17 height 19
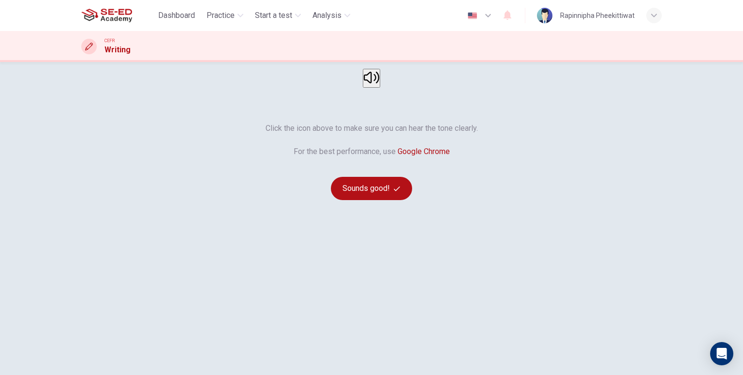
scroll to position [93, 0]
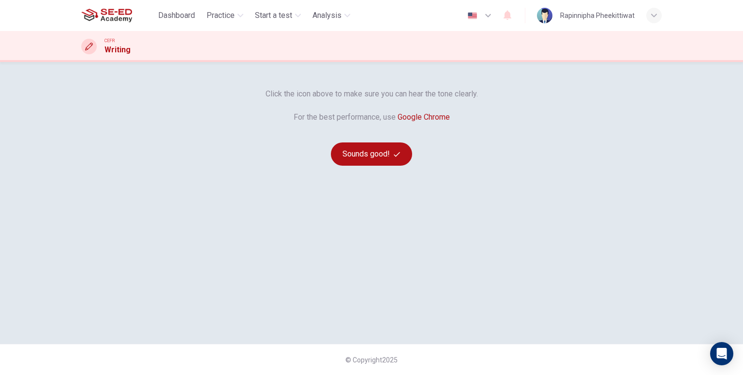
click at [376, 53] on button "button" at bounding box center [371, 43] width 17 height 19
click at [381, 165] on button "Sounds good!" at bounding box center [371, 153] width 81 height 23
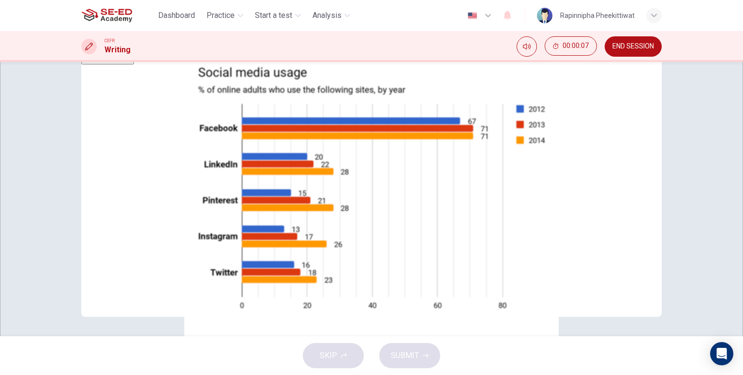
scroll to position [120, 0]
click at [134, 64] on button "Click to Zoom" at bounding box center [107, 57] width 53 height 13
click at [733, 374] on div at bounding box center [371, 375] width 743 height 0
click at [458, 263] on textarea at bounding box center [497, 135] width 79 height 286
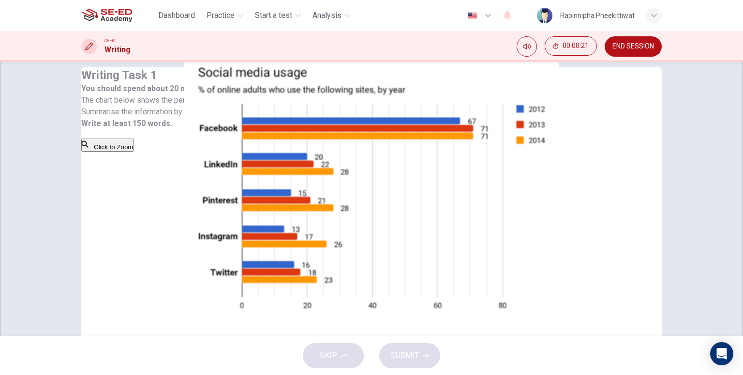
scroll to position [0, 0]
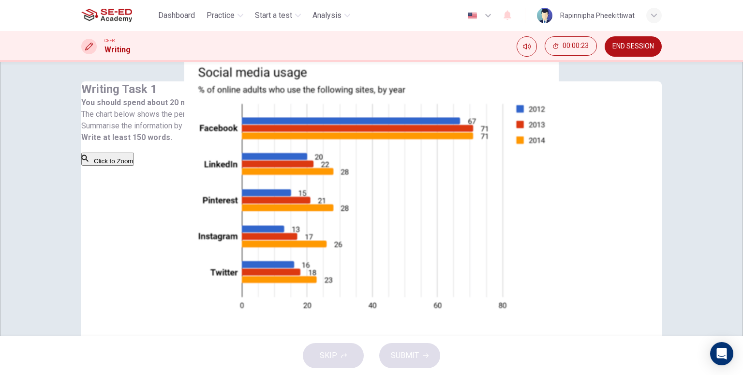
type textarea "h"
type textarea "x"
type textarea "h"
click at [401, 349] on span "SUBMIT" at bounding box center [405, 355] width 28 height 14
type textarea "x"
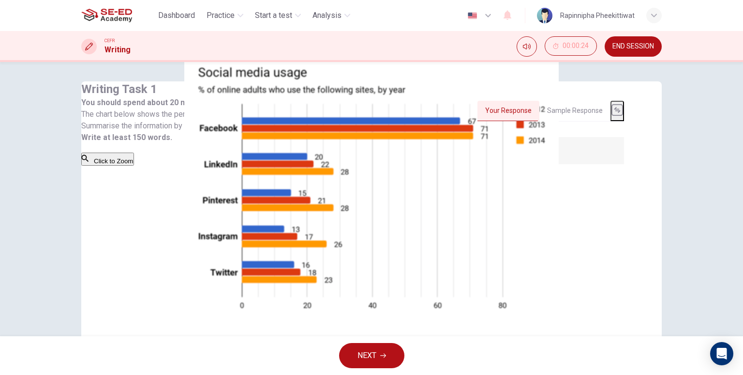
click at [391, 351] on button "NEXT" at bounding box center [371, 355] width 65 height 25
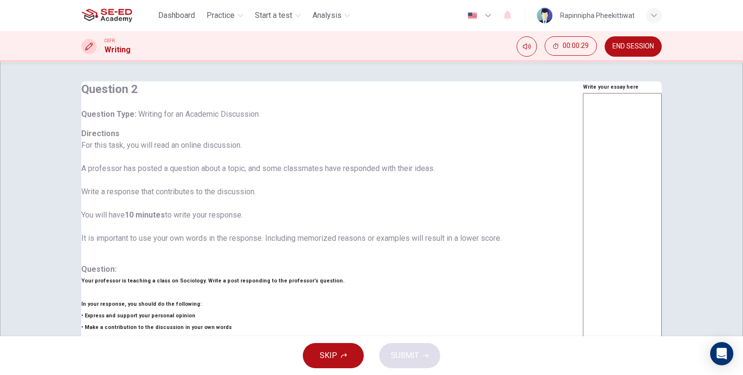
click at [583, 233] on textarea at bounding box center [622, 254] width 79 height 323
type textarea "f"
type textarea "x"
type textarea "f"
click at [352, 351] on button "SKIP" at bounding box center [333, 355] width 61 height 25
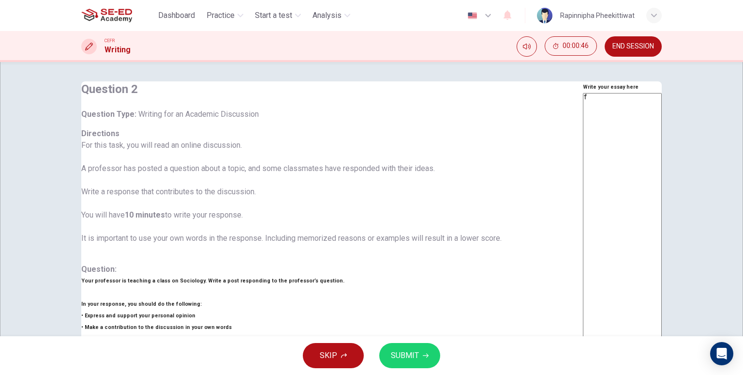
type textarea "x"
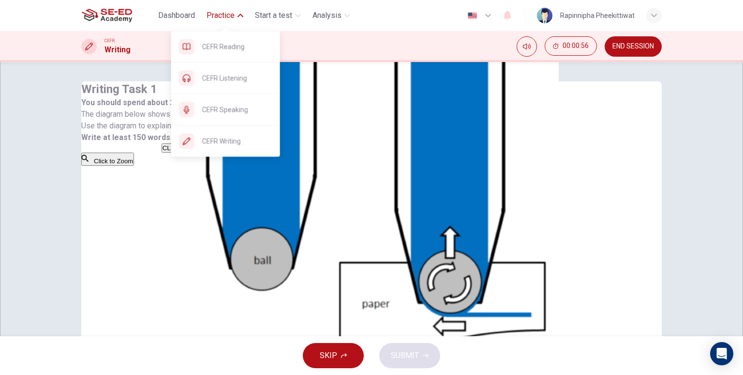
drag, startPoint x: 226, startPoint y: 45, endPoint x: 418, endPoint y: 50, distance: 191.2
click at [226, 45] on span "CEFR Reading" at bounding box center [237, 47] width 70 height 12
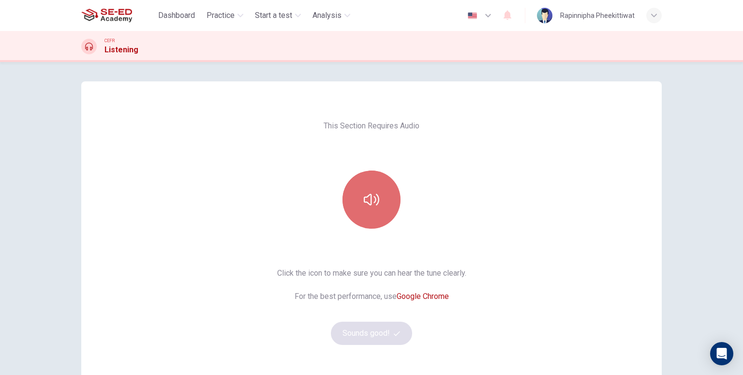
click at [383, 196] on button "button" at bounding box center [372, 199] width 58 height 58
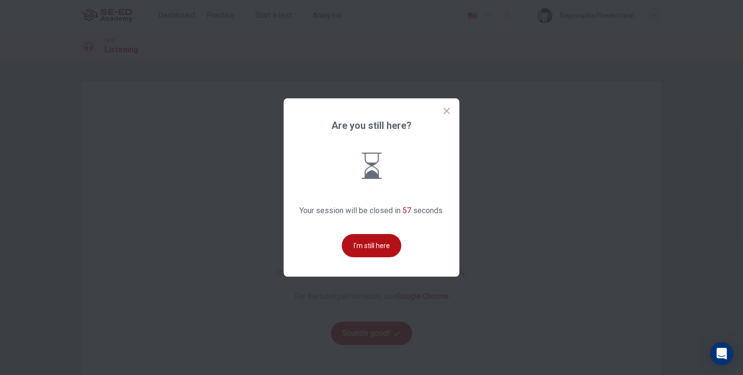
click at [446, 110] on icon at bounding box center [447, 110] width 6 height 6
